Goal: Navigation & Orientation: Find specific page/section

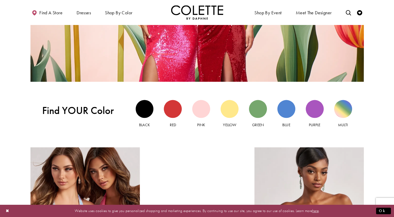
scroll to position [443, 0]
click at [172, 110] on div "Red view" at bounding box center [173, 109] width 18 height 18
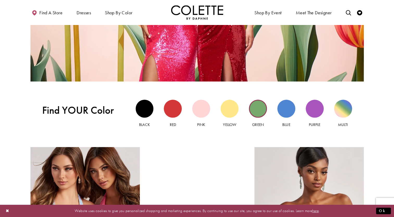
click at [264, 106] on div "Green view" at bounding box center [258, 109] width 18 height 18
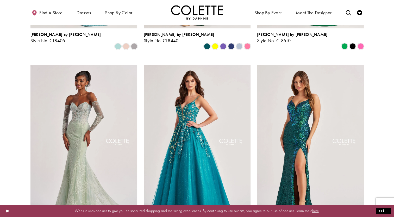
scroll to position [208, 0]
